Goal: Complete application form: Complete application form

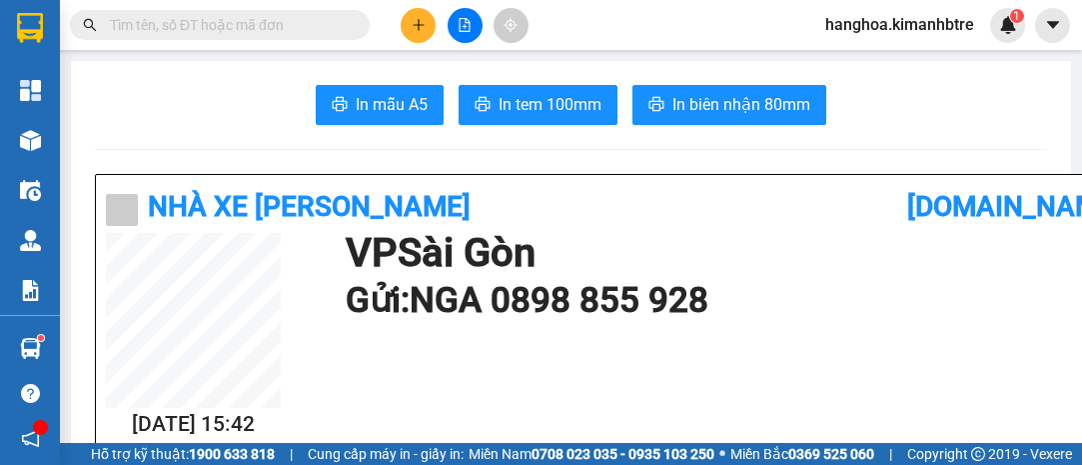
click at [417, 11] on button at bounding box center [418, 25] width 35 height 35
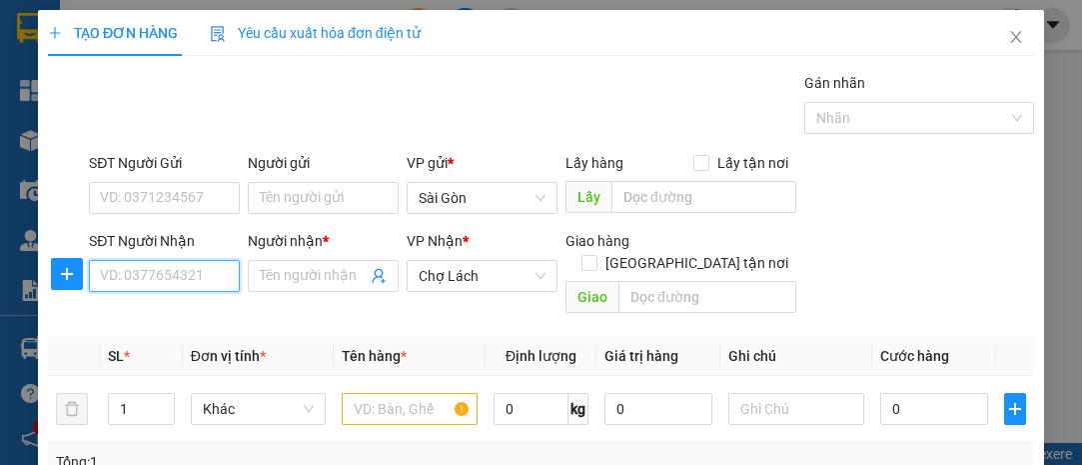
click at [228, 283] on input "SĐT Người Nhận" at bounding box center [164, 276] width 151 height 32
type input "0919667950"
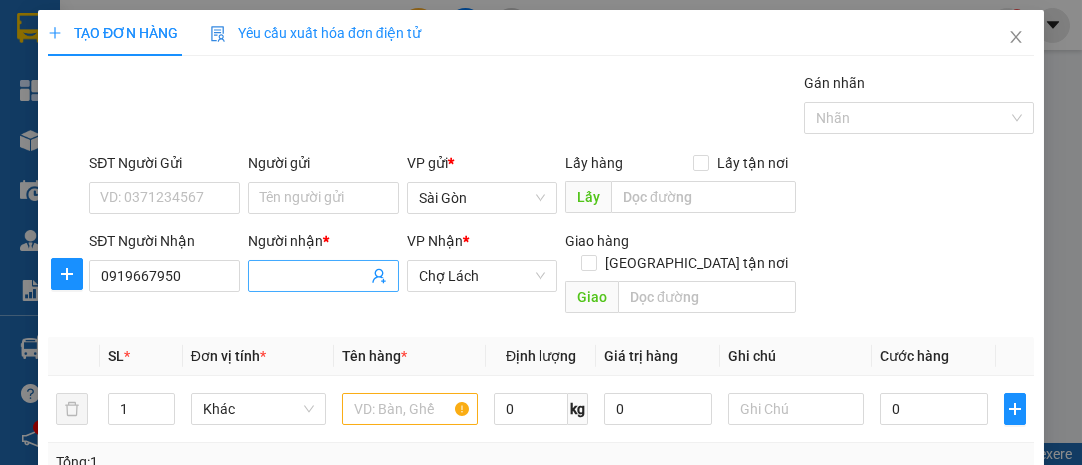
click at [345, 275] on input "Người nhận *" at bounding box center [313, 276] width 107 height 22
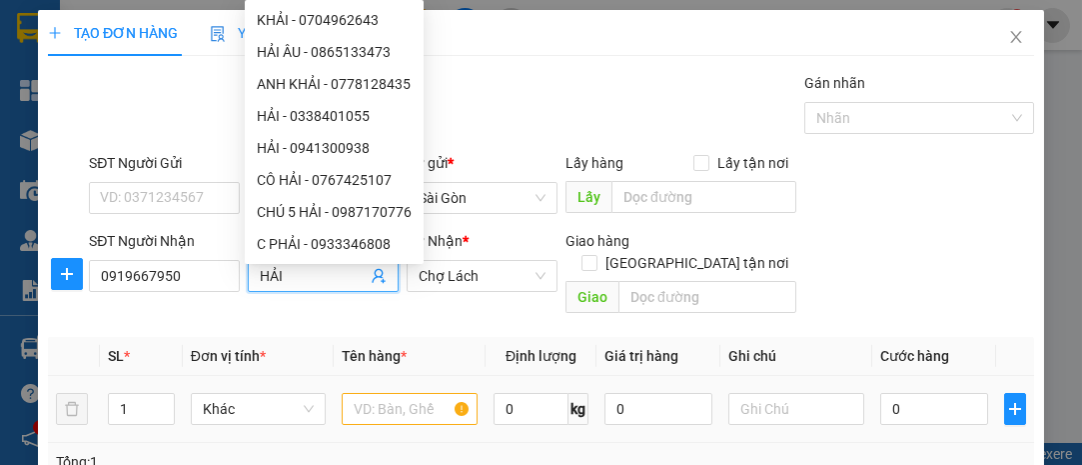
type input "HẢI"
click at [417, 393] on input "text" at bounding box center [410, 409] width 136 height 32
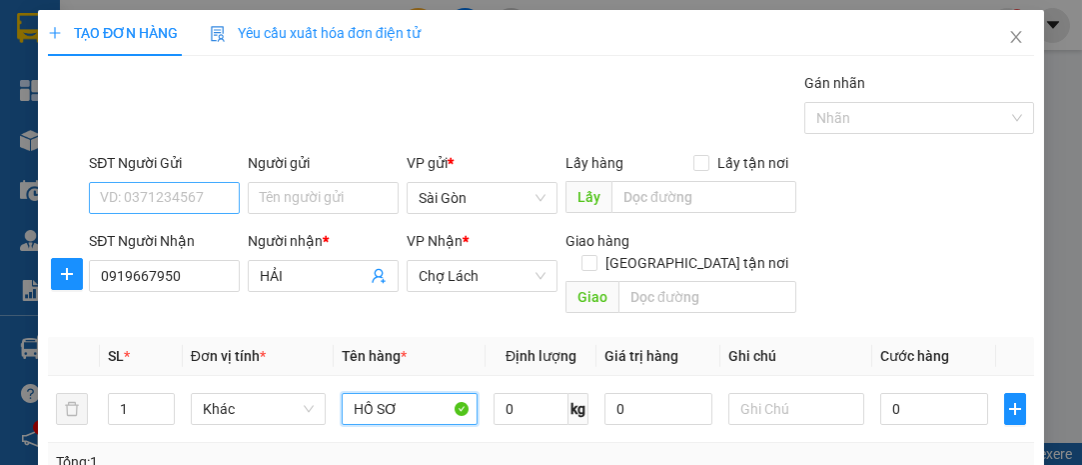
type input "HỒ SƠ"
click at [162, 193] on input "SĐT Người Gửi" at bounding box center [164, 198] width 151 height 32
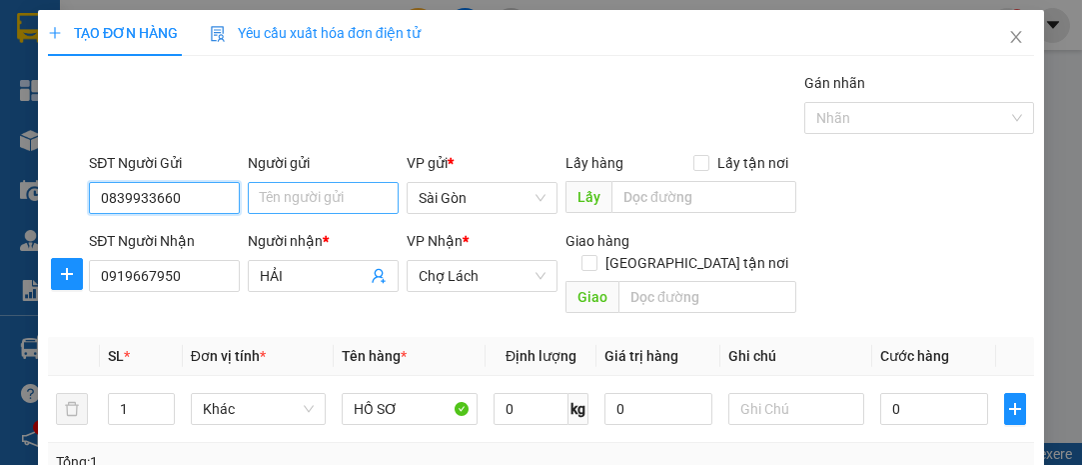
type input "0839933660"
click at [330, 192] on input "Người gửi" at bounding box center [323, 198] width 151 height 32
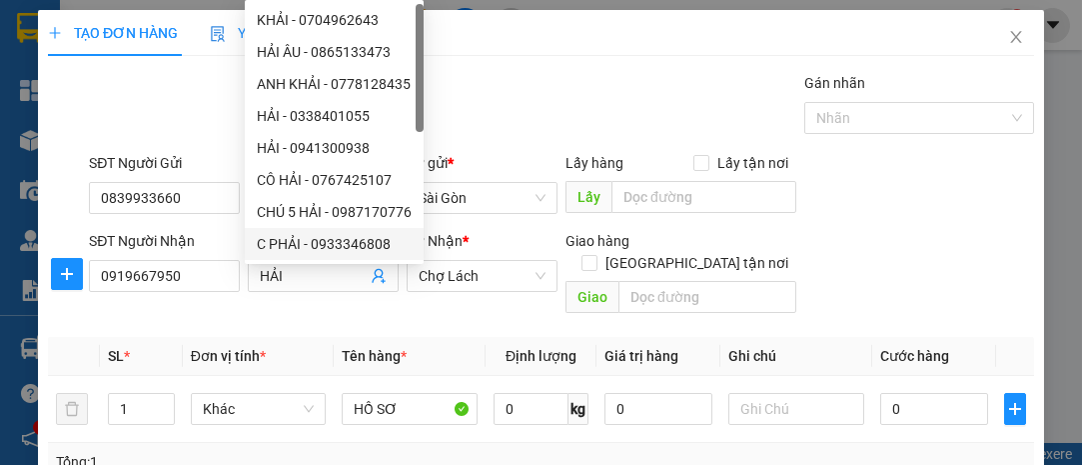
type input "DƯƠNG"
click at [913, 260] on div "SĐT Người Nhận 0919667950 Người nhận * HẢI VP Nhận * Chợ Lách Giao hàng Giao tậ…" at bounding box center [561, 276] width 953 height 92
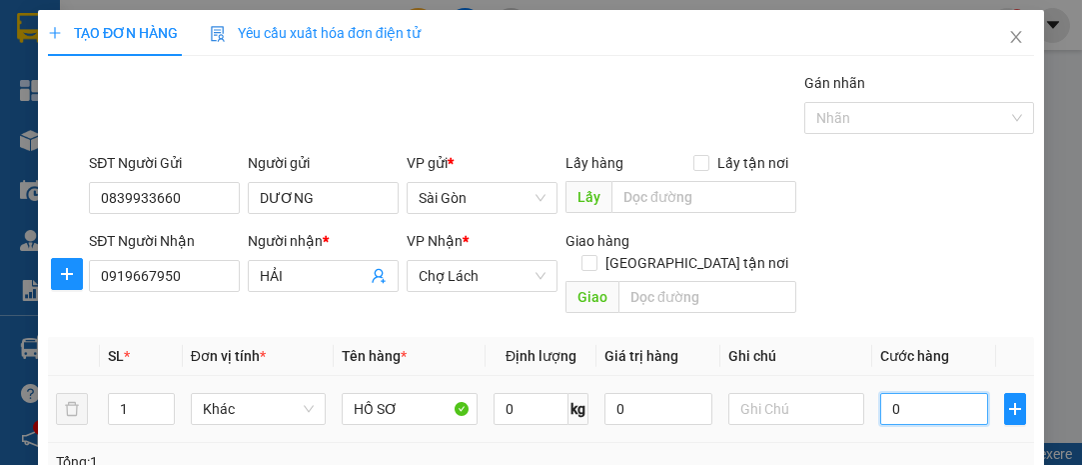
click at [907, 393] on input "0" at bounding box center [935, 409] width 108 height 32
type input "2"
type input "20"
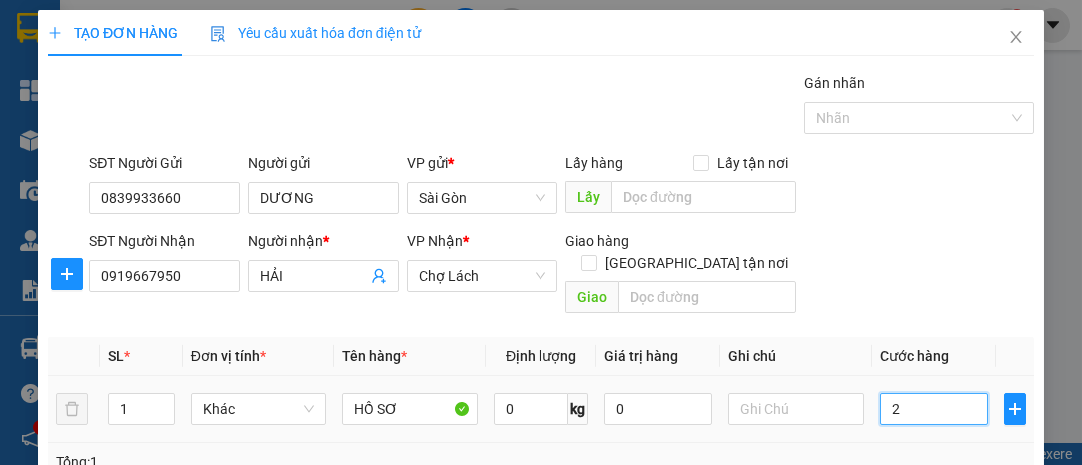
type input "20"
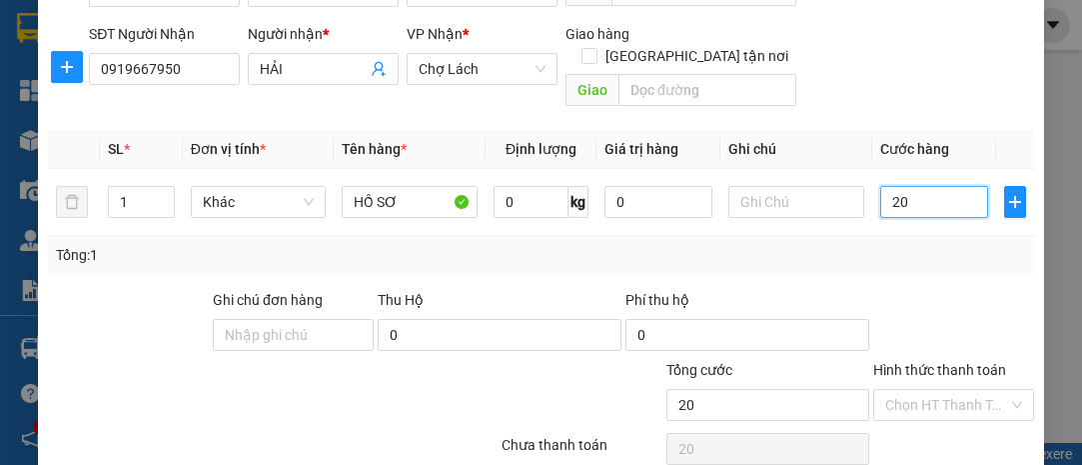
scroll to position [271, 0]
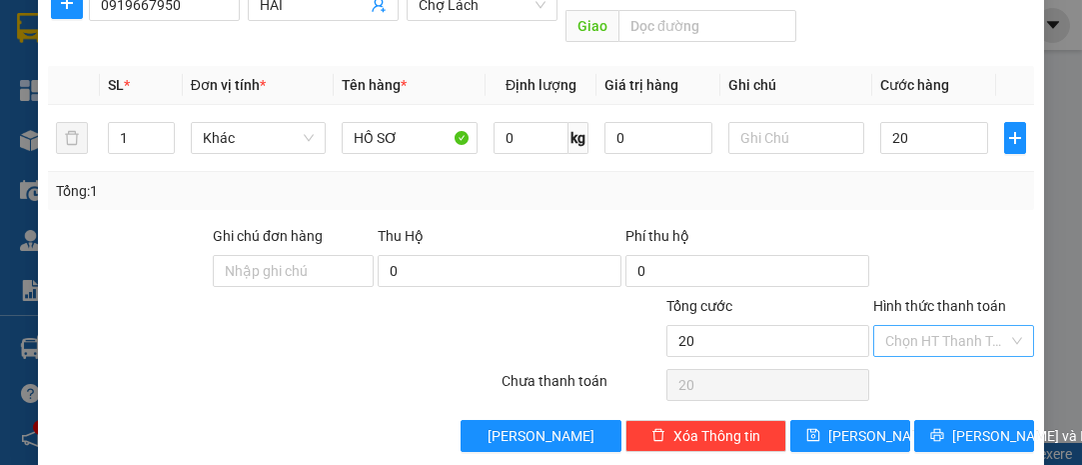
type input "20.000"
click at [962, 326] on input "Hình thức thanh toán" at bounding box center [947, 341] width 123 height 30
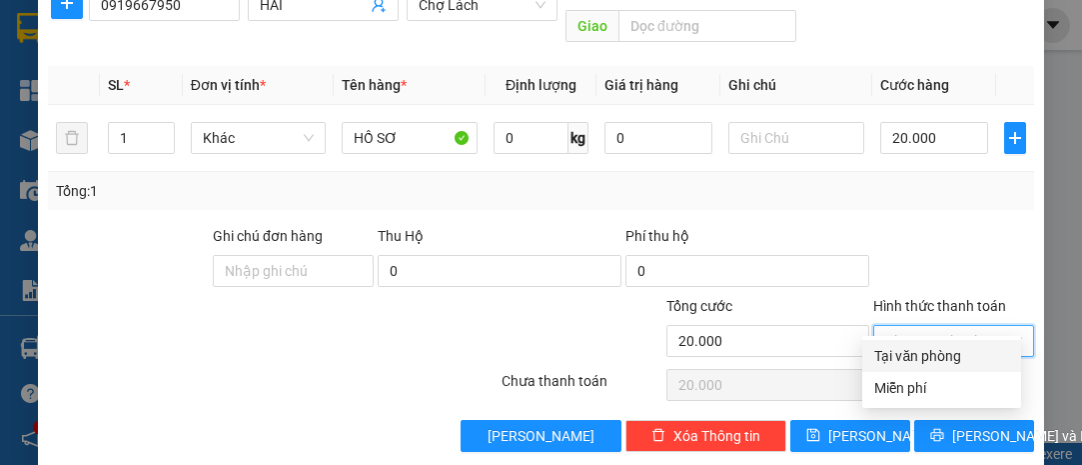
click at [953, 236] on div at bounding box center [954, 260] width 165 height 70
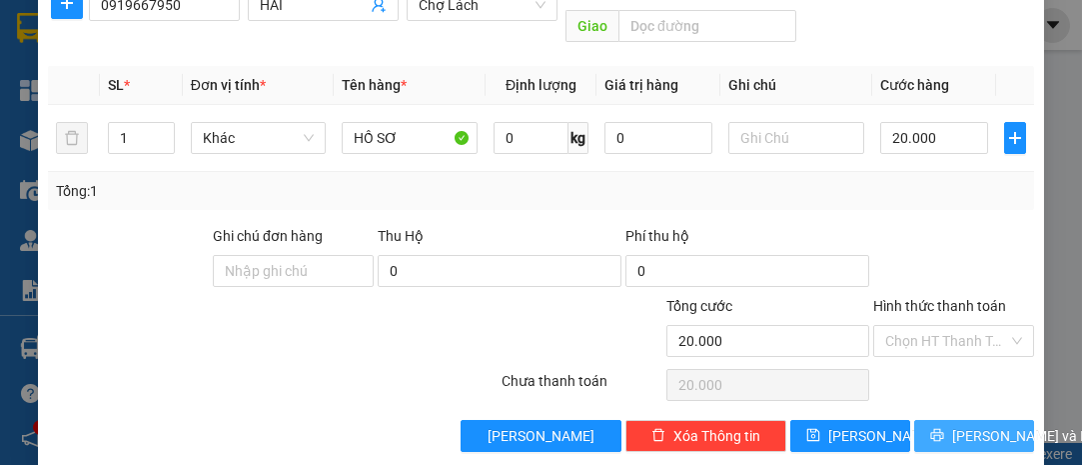
click at [976, 425] on span "[PERSON_NAME] và In" at bounding box center [1022, 436] width 140 height 22
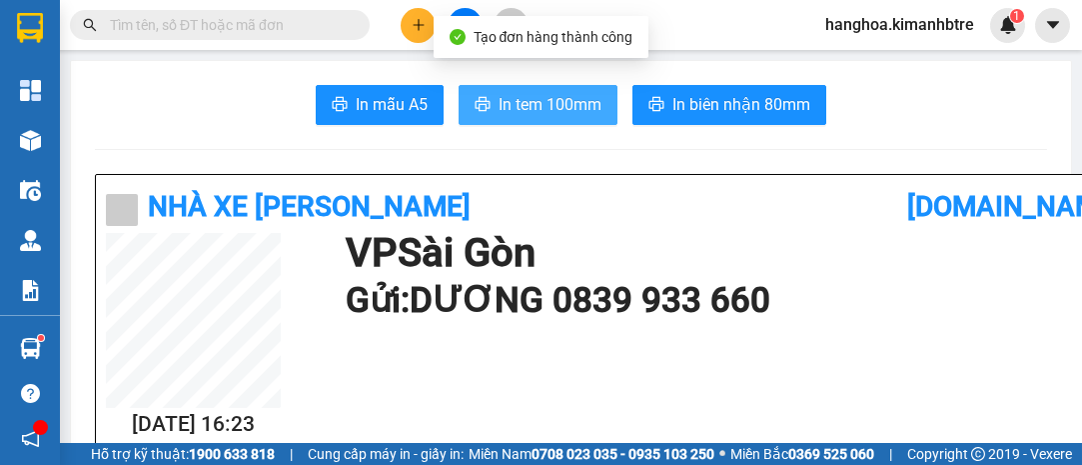
click at [594, 108] on span "In tem 100mm" at bounding box center [550, 104] width 103 height 25
